Goal: Information Seeking & Learning: Find specific fact

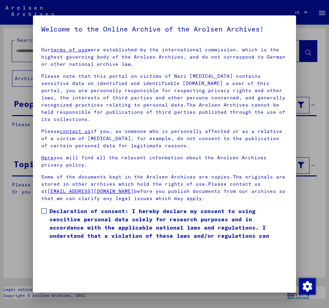
click at [47, 207] on label "Declaration of consent: I hereby declare my consent to using sensitive personal…" at bounding box center [164, 227] width 246 height 41
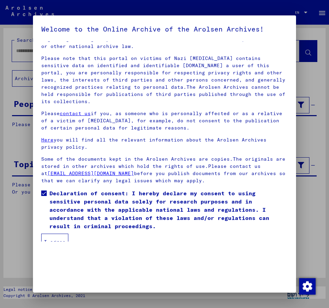
scroll to position [19, 0]
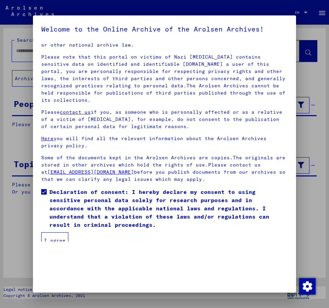
click at [58, 233] on button "I agree" at bounding box center [54, 241] width 27 height 16
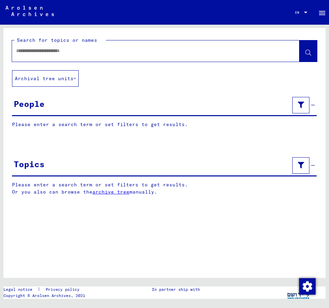
click at [23, 52] on input "text" at bounding box center [149, 50] width 267 height 7
type input "**********"
click at [308, 50] on span at bounding box center [308, 51] width 6 height 7
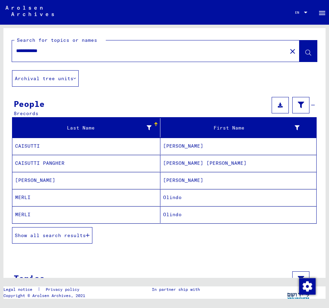
click at [177, 197] on mat-cell "Olindo" at bounding box center [238, 197] width 156 height 17
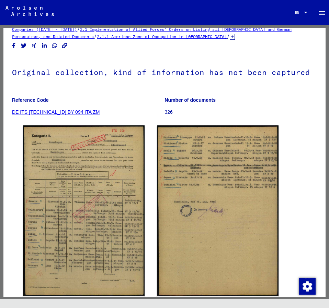
scroll to position [37, 0]
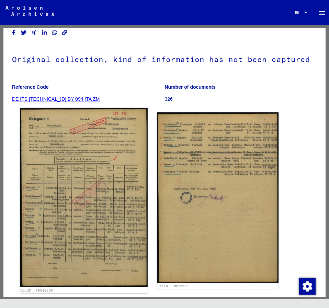
click at [98, 175] on img at bounding box center [84, 197] width 128 height 179
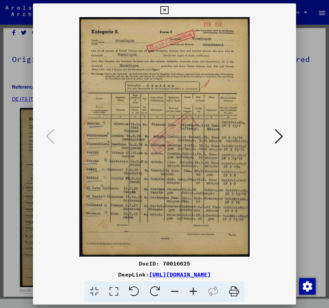
click at [98, 175] on img at bounding box center [164, 137] width 216 height 240
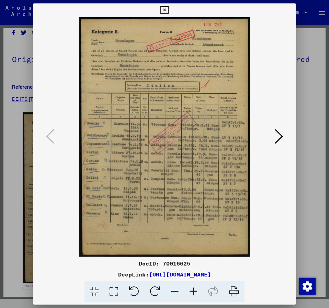
click at [281, 135] on icon at bounding box center [278, 136] width 8 height 16
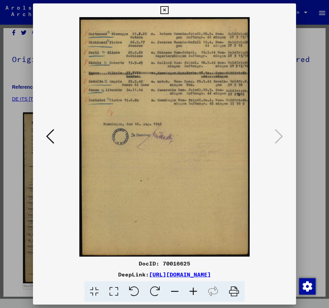
click at [48, 136] on icon at bounding box center [50, 136] width 8 height 16
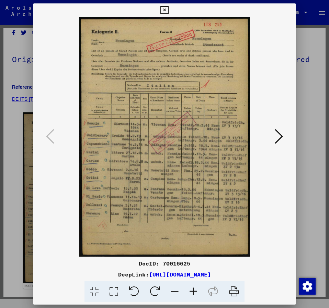
click at [281, 136] on icon at bounding box center [278, 136] width 8 height 16
